Goal: Transaction & Acquisition: Obtain resource

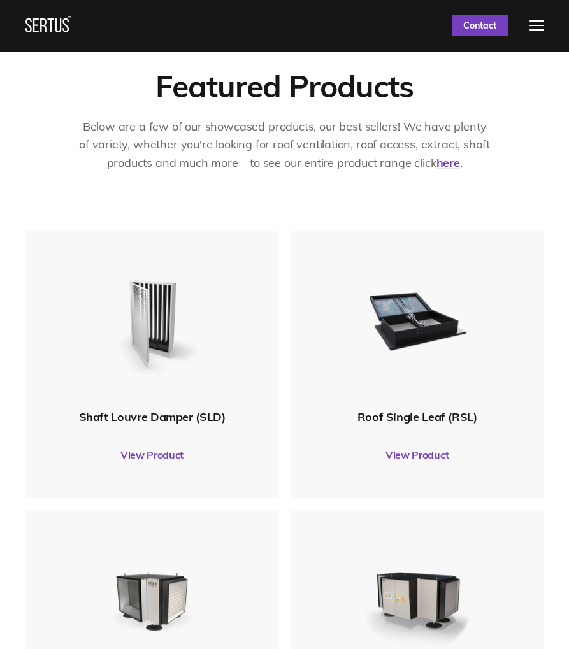
scroll to position [382, 0]
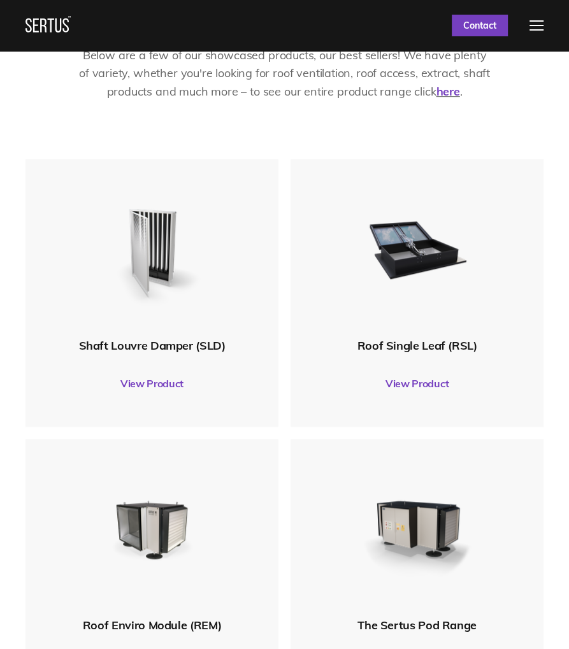
click at [433, 380] on link "View Product" at bounding box center [417, 384] width 240 height 36
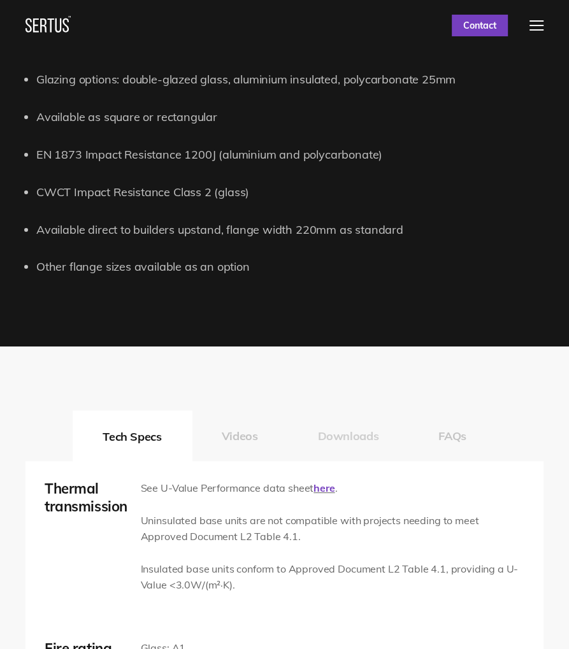
scroll to position [1465, 0]
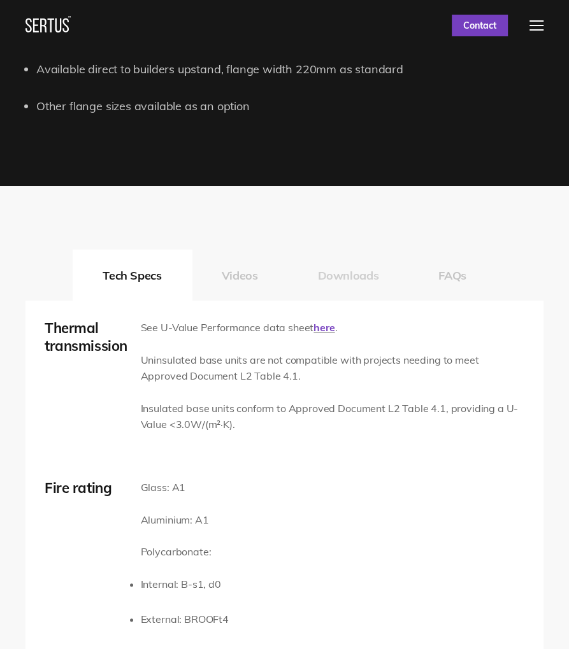
click at [357, 287] on button "Downloads" at bounding box center [347, 275] width 121 height 51
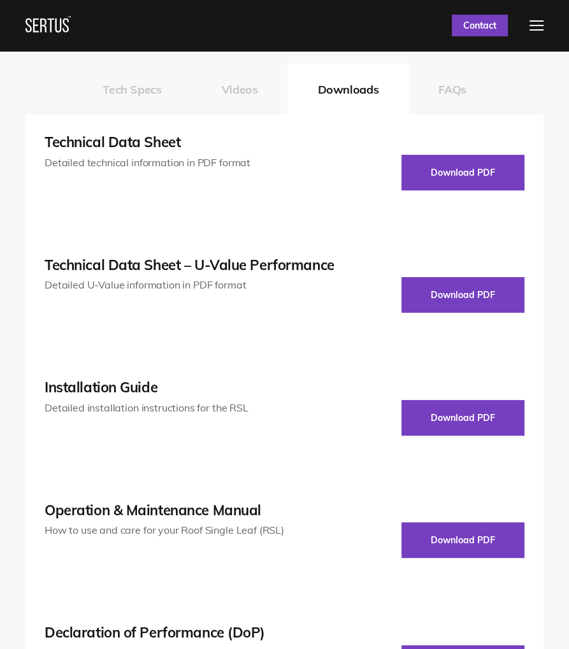
scroll to position [1657, 0]
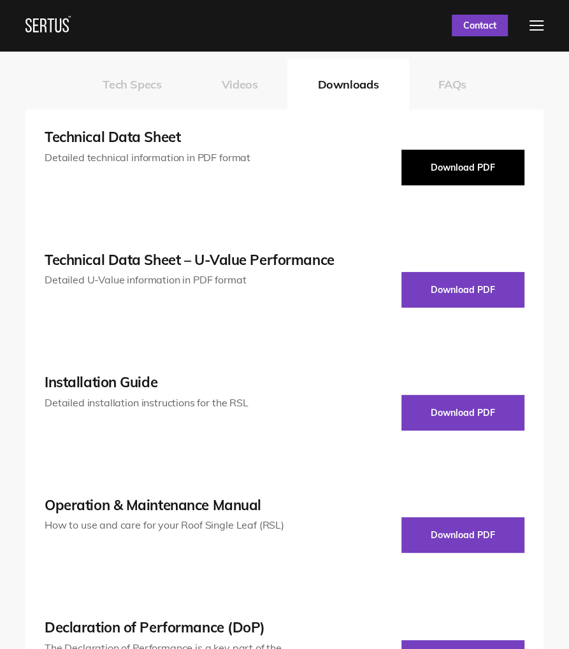
click at [451, 168] on button "Download PDF" at bounding box center [462, 168] width 123 height 36
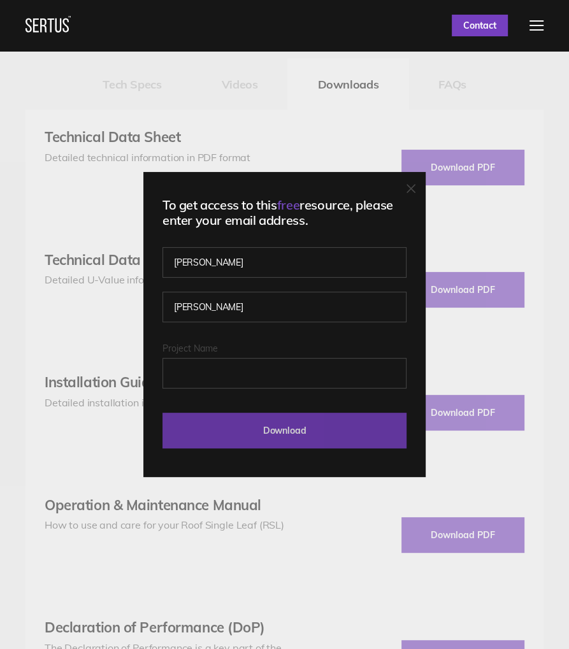
click at [255, 415] on input "Download" at bounding box center [284, 431] width 244 height 36
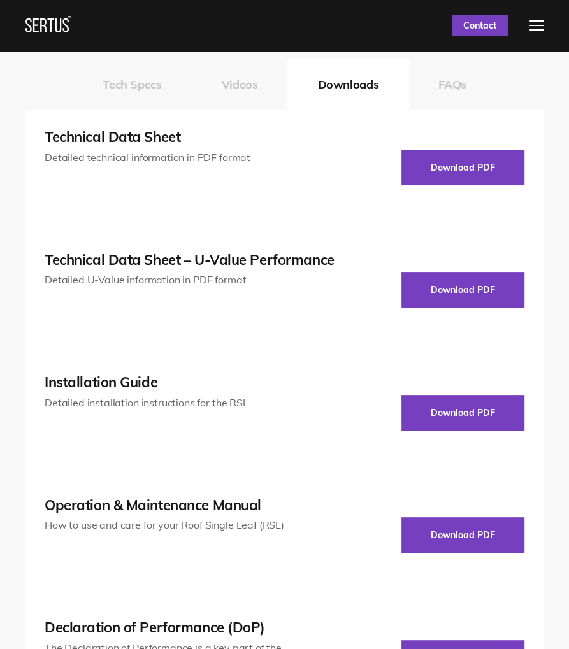
scroll to position [1720, 0]
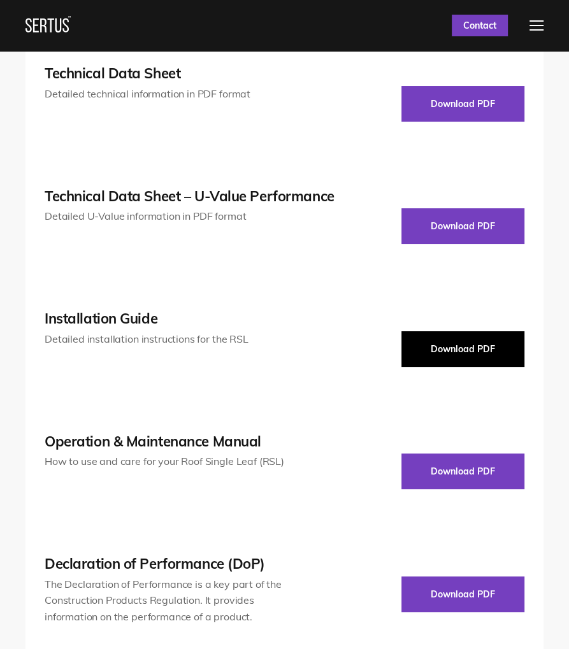
click at [469, 336] on button "Download PDF" at bounding box center [462, 349] width 123 height 36
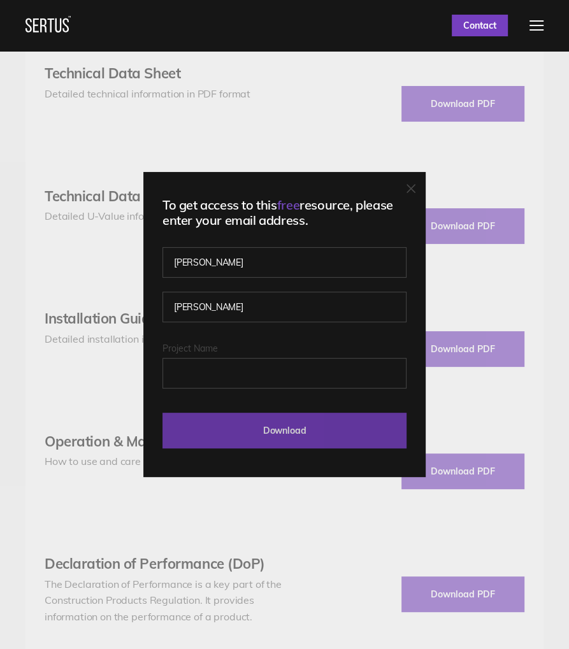
click at [313, 433] on input "Download" at bounding box center [284, 431] width 244 height 36
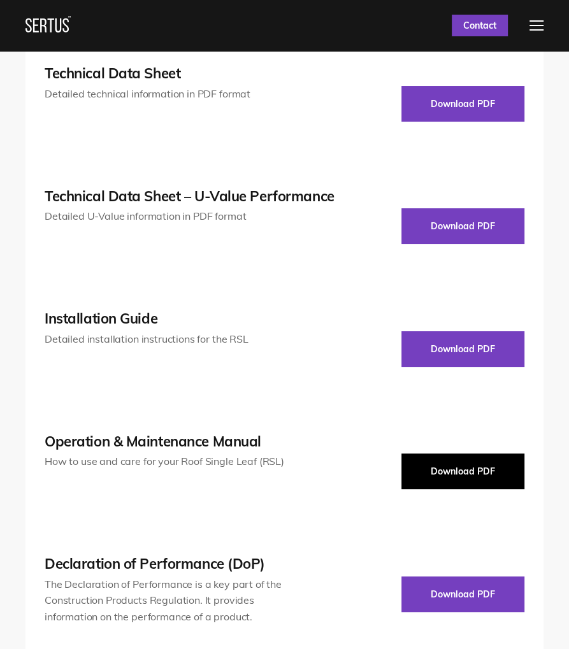
click at [461, 466] on button "Download PDF" at bounding box center [462, 472] width 123 height 36
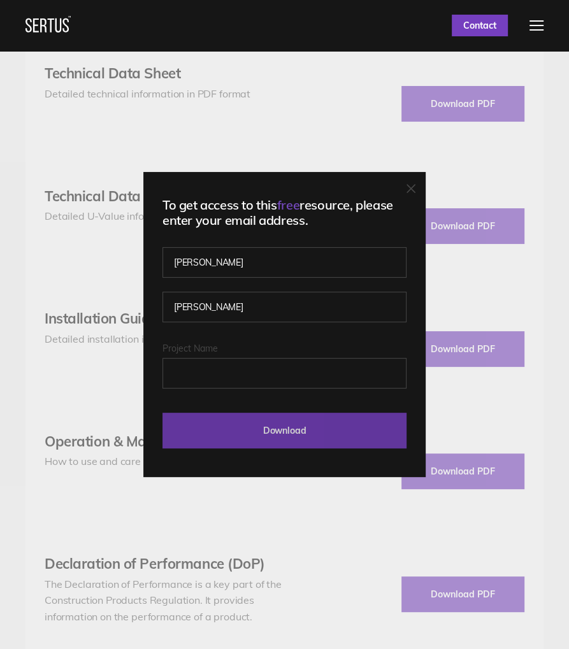
click at [301, 417] on input "Download" at bounding box center [284, 431] width 244 height 36
